Goal: Information Seeking & Learning: Learn about a topic

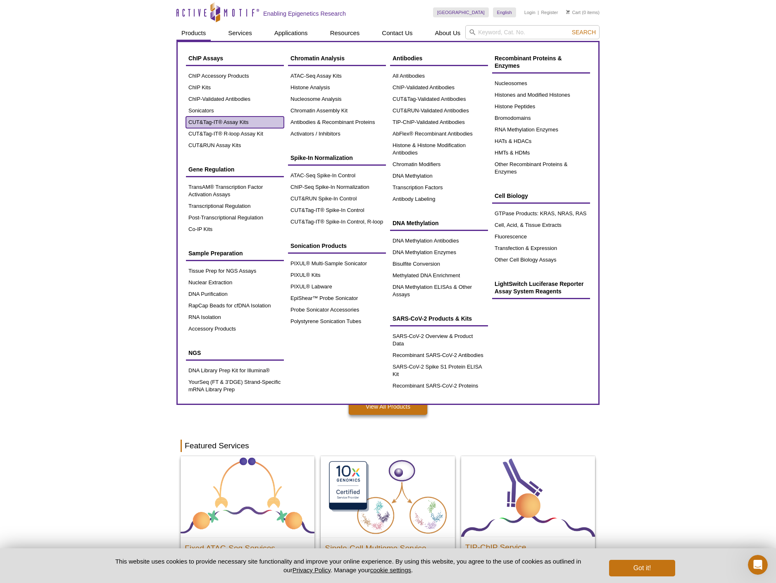
click at [241, 121] on link "CUT&Tag-IT® Assay Kits" at bounding box center [235, 123] width 98 height 12
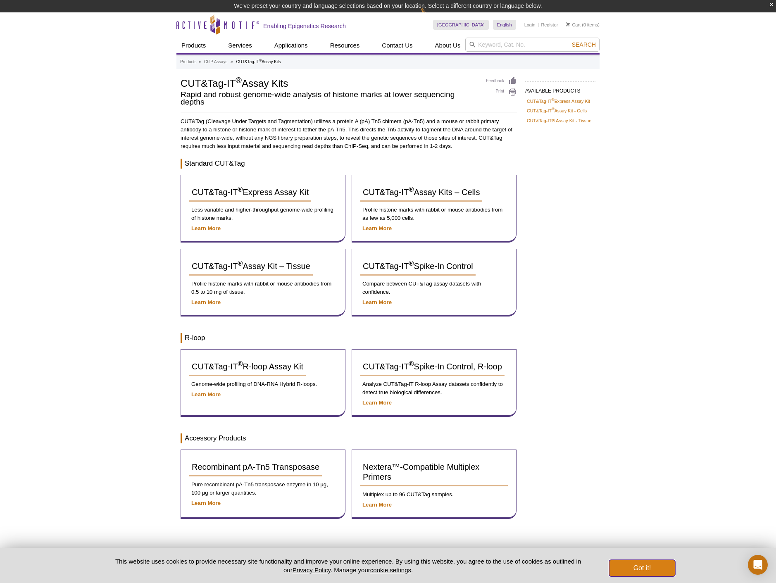
click at [635, 571] on button "Got it!" at bounding box center [642, 568] width 66 height 17
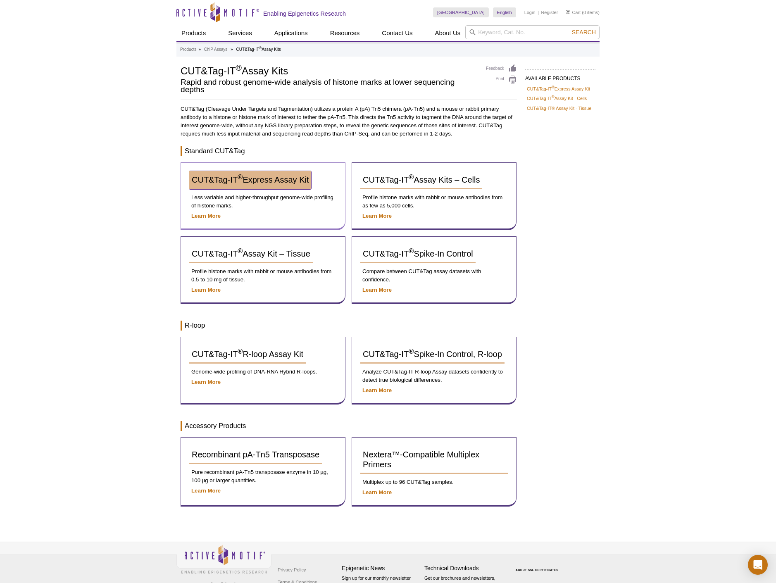
click at [281, 183] on span "CUT&Tag-IT ® Express Assay Kit" at bounding box center [250, 179] width 117 height 9
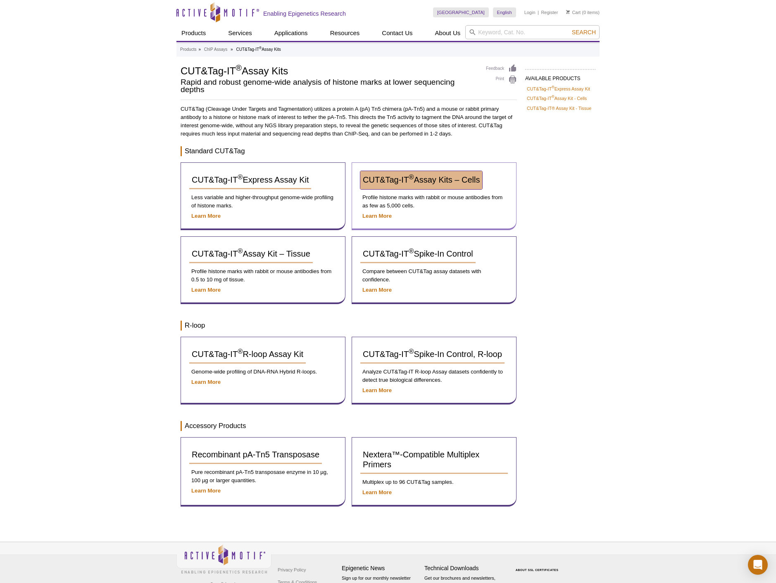
click at [428, 179] on span "CUT&Tag-IT ® Assay Kits – Cells" at bounding box center [421, 179] width 117 height 9
click at [384, 217] on strong "Learn More" at bounding box center [376, 216] width 29 height 6
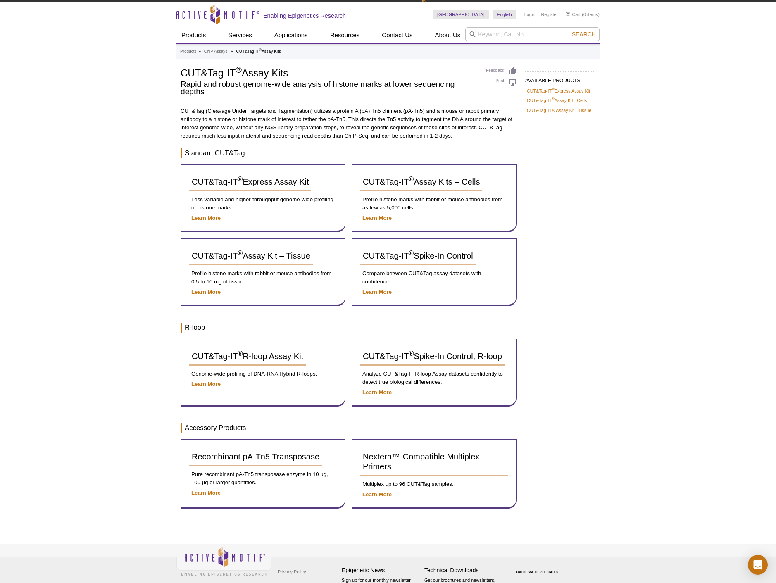
scroll to position [12, 0]
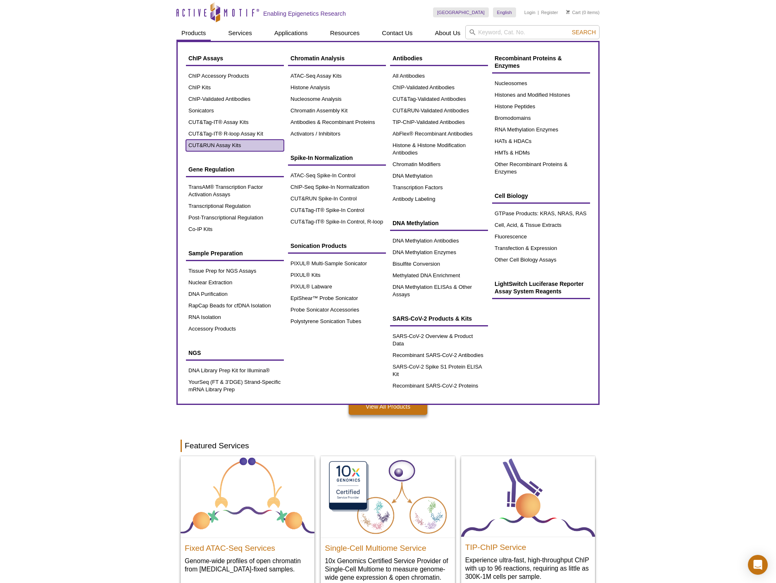
click at [215, 147] on link "CUT&RUN Assay Kits" at bounding box center [235, 146] width 98 height 12
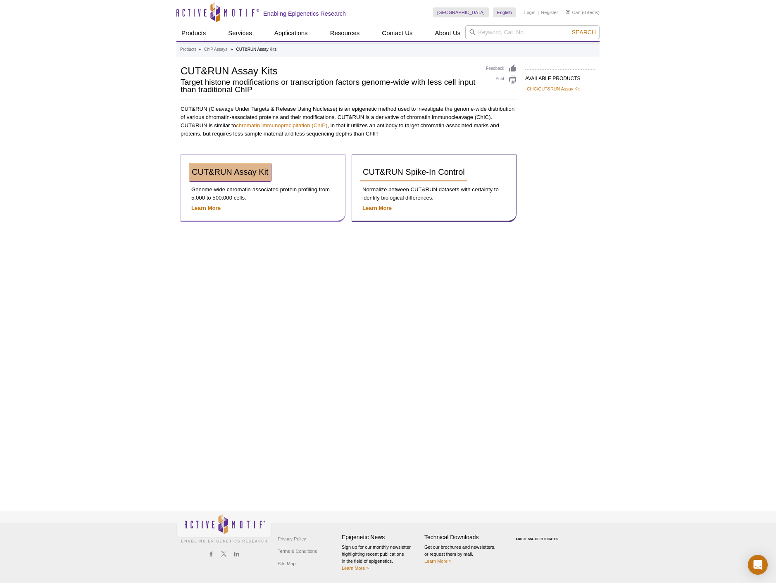
click at [240, 174] on span "CUT&RUN Assay Kit" at bounding box center [230, 171] width 77 height 9
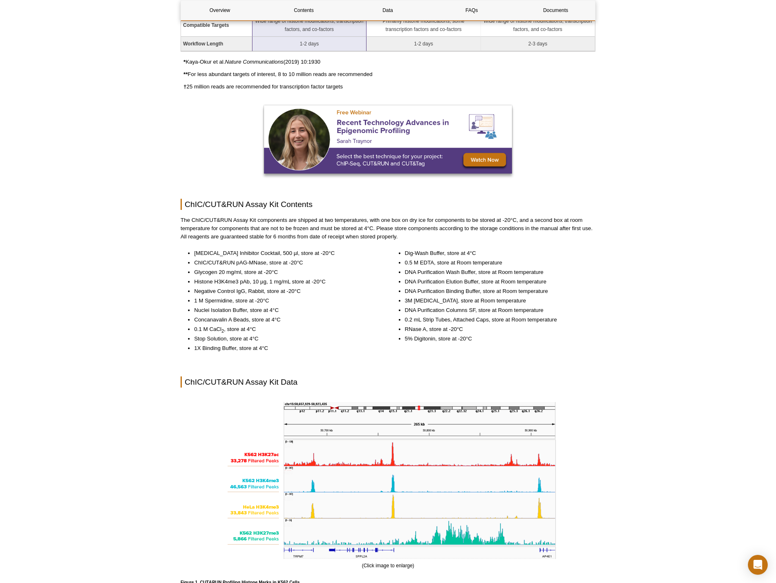
scroll to position [741, 0]
